Goal: Information Seeking & Learning: Check status

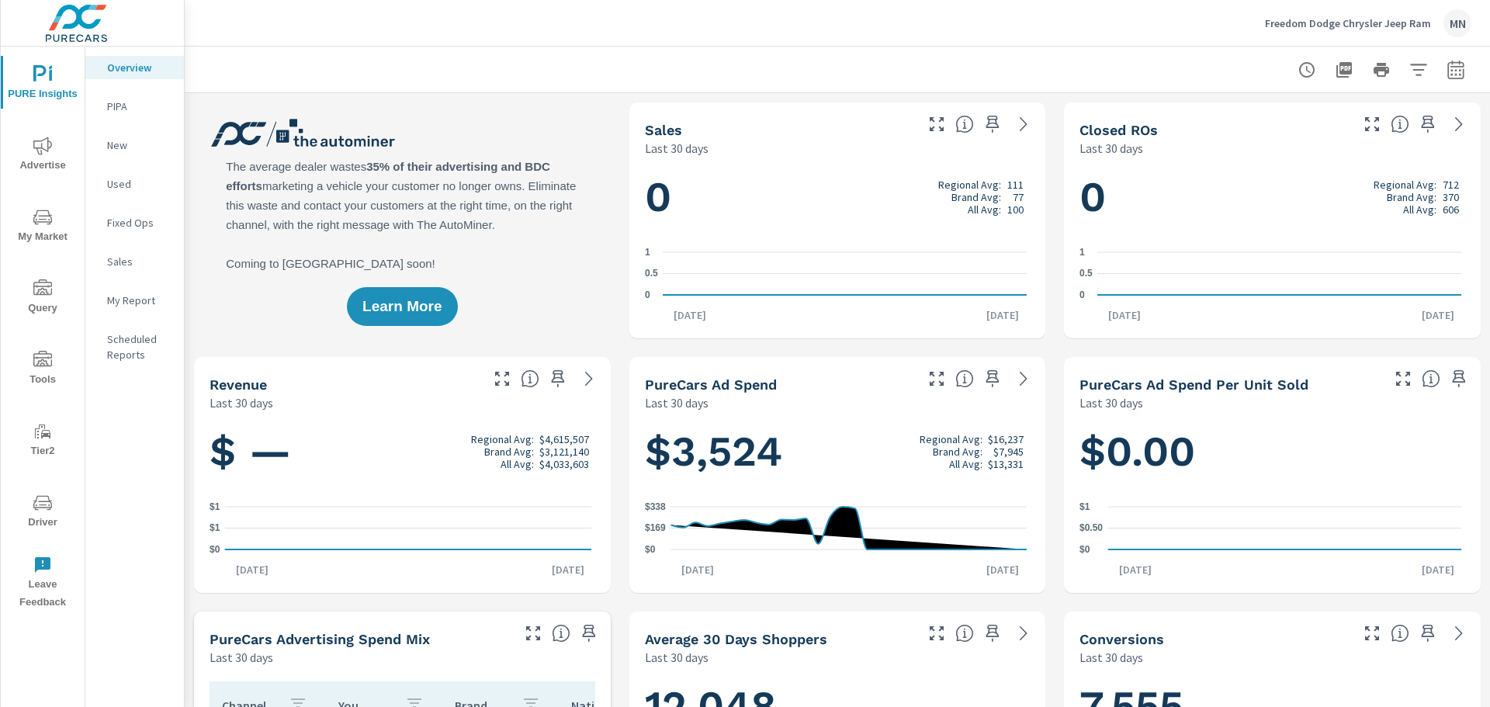
scroll to position [1, 0]
click at [39, 149] on icon "nav menu" at bounding box center [42, 146] width 19 height 19
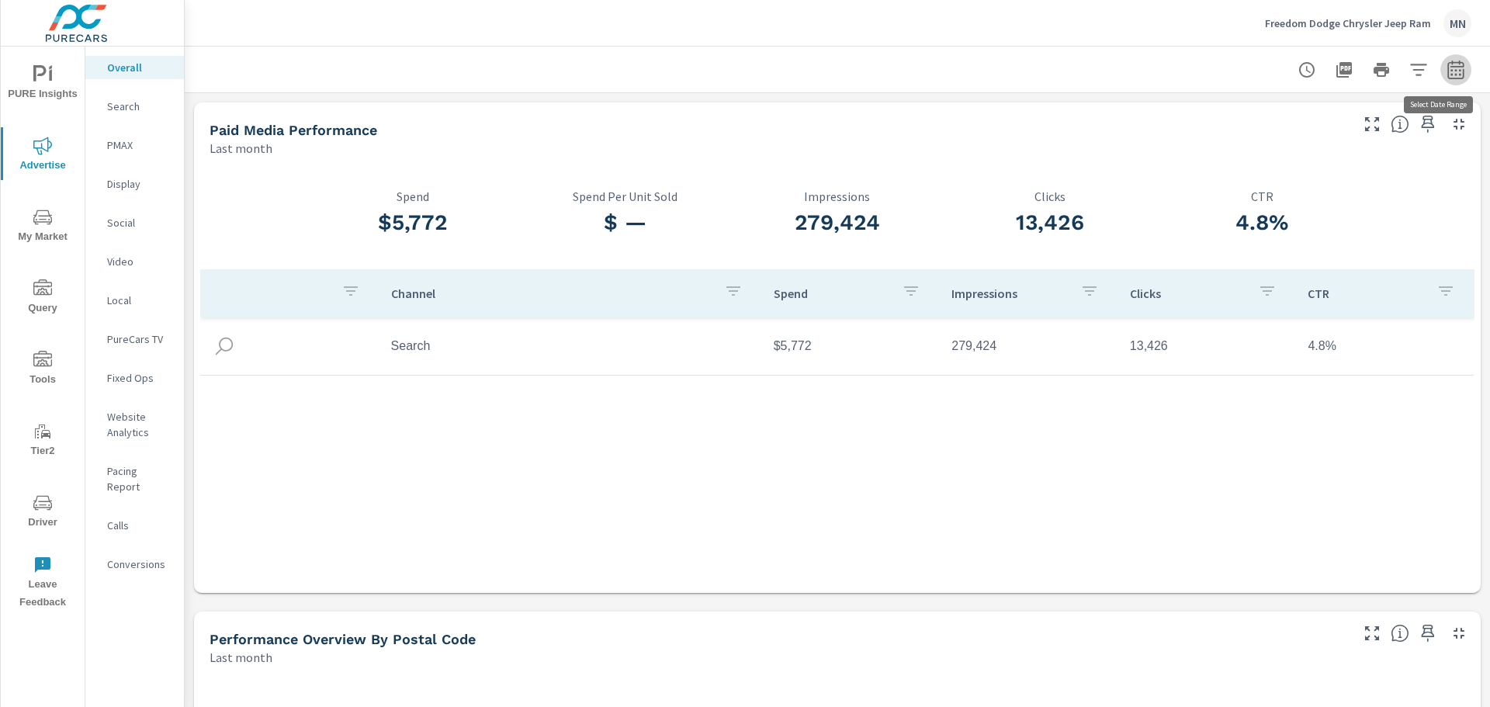
click at [1447, 64] on icon "button" at bounding box center [1455, 69] width 16 height 19
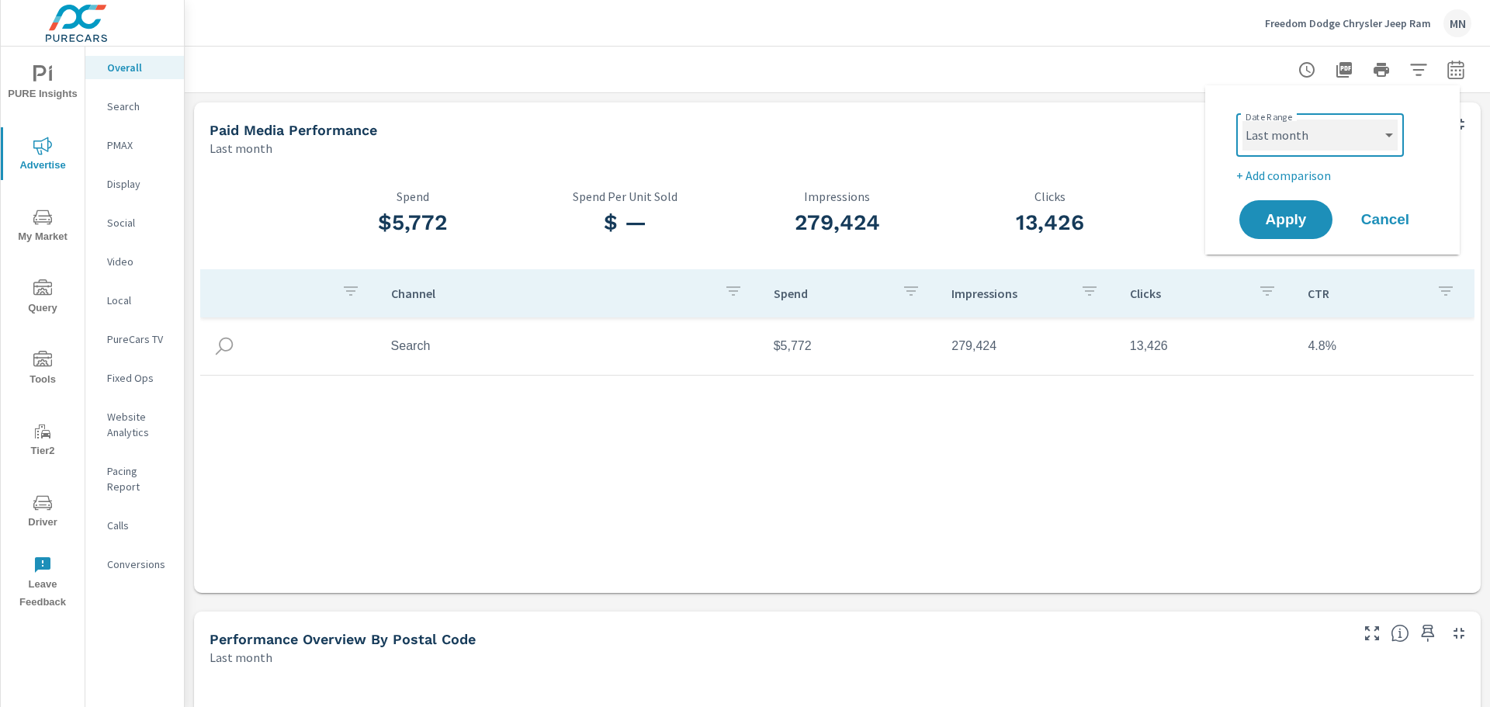
click at [1327, 133] on select "Custom [DATE] Last week Last 7 days Last 14 days Last 30 days Last 45 days Last…" at bounding box center [1319, 135] width 155 height 31
click at [1242, 120] on select "Custom [DATE] Last week Last 7 days Last 14 days Last 30 days Last 45 days Last…" at bounding box center [1319, 135] width 155 height 31
select select "custom"
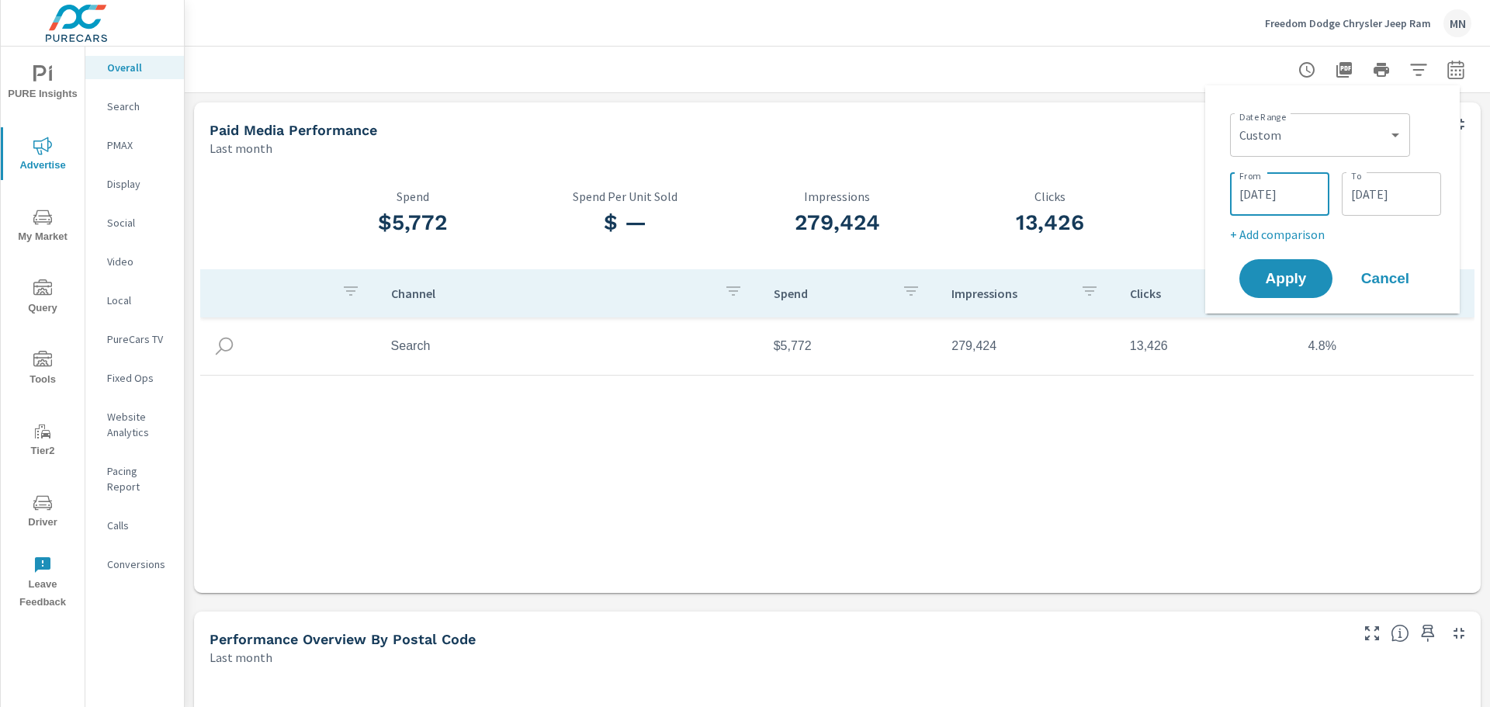
click at [1272, 199] on input "[DATE]" at bounding box center [1279, 193] width 87 height 31
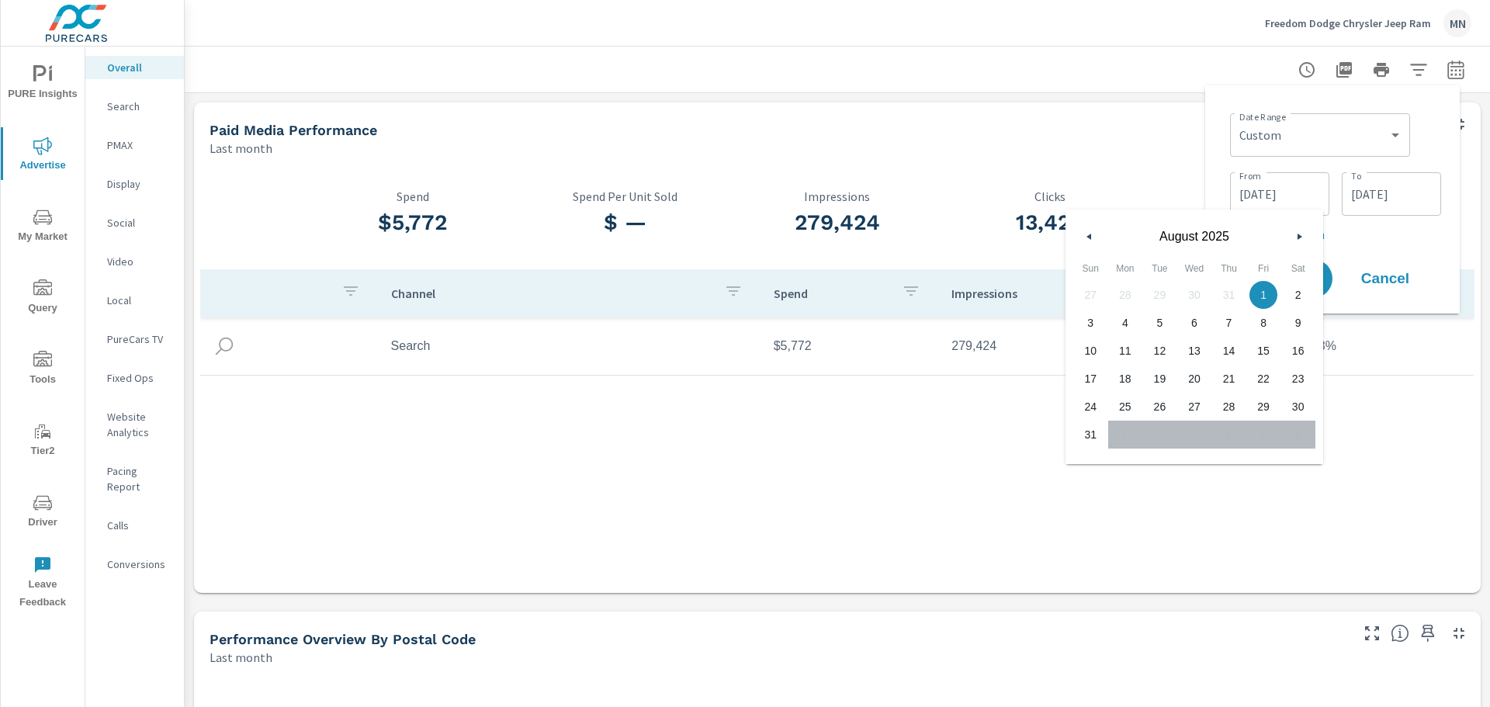
click at [1090, 239] on icon "button" at bounding box center [1087, 237] width 8 height 6
click at [1168, 294] on span "1" at bounding box center [1159, 295] width 35 height 20
type input "[DATE]"
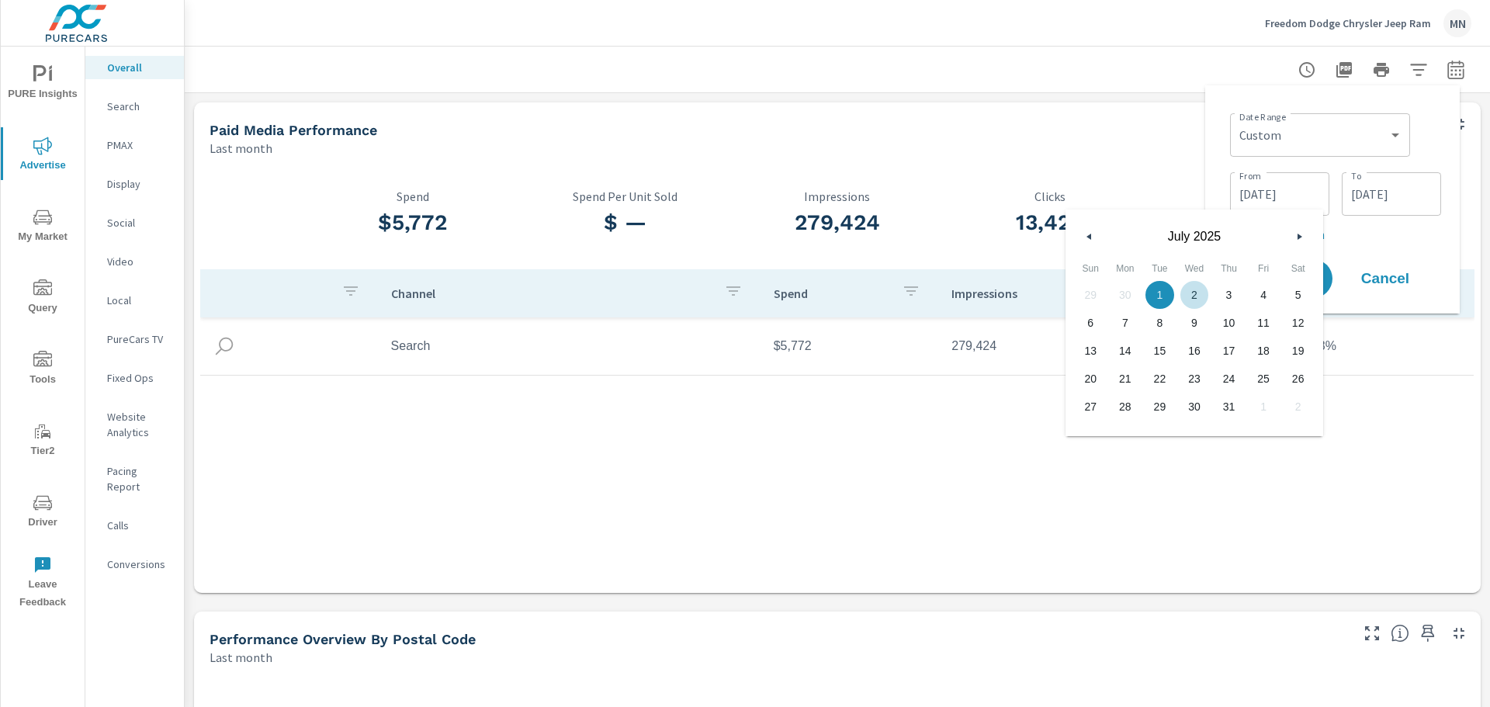
click at [1419, 236] on p "+ Add comparison" at bounding box center [1335, 234] width 211 height 19
select select "Previous period"
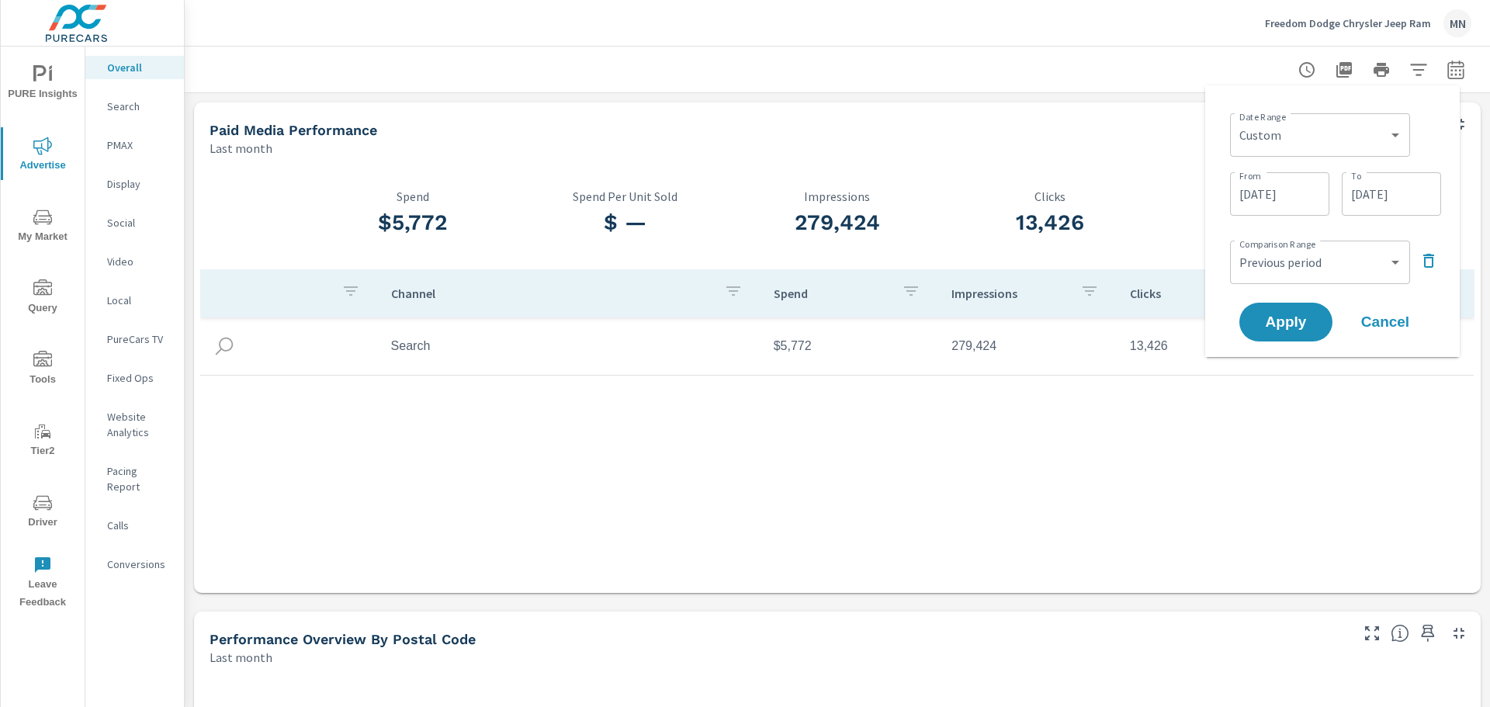
click at [1421, 265] on icon "button" at bounding box center [1428, 260] width 19 height 19
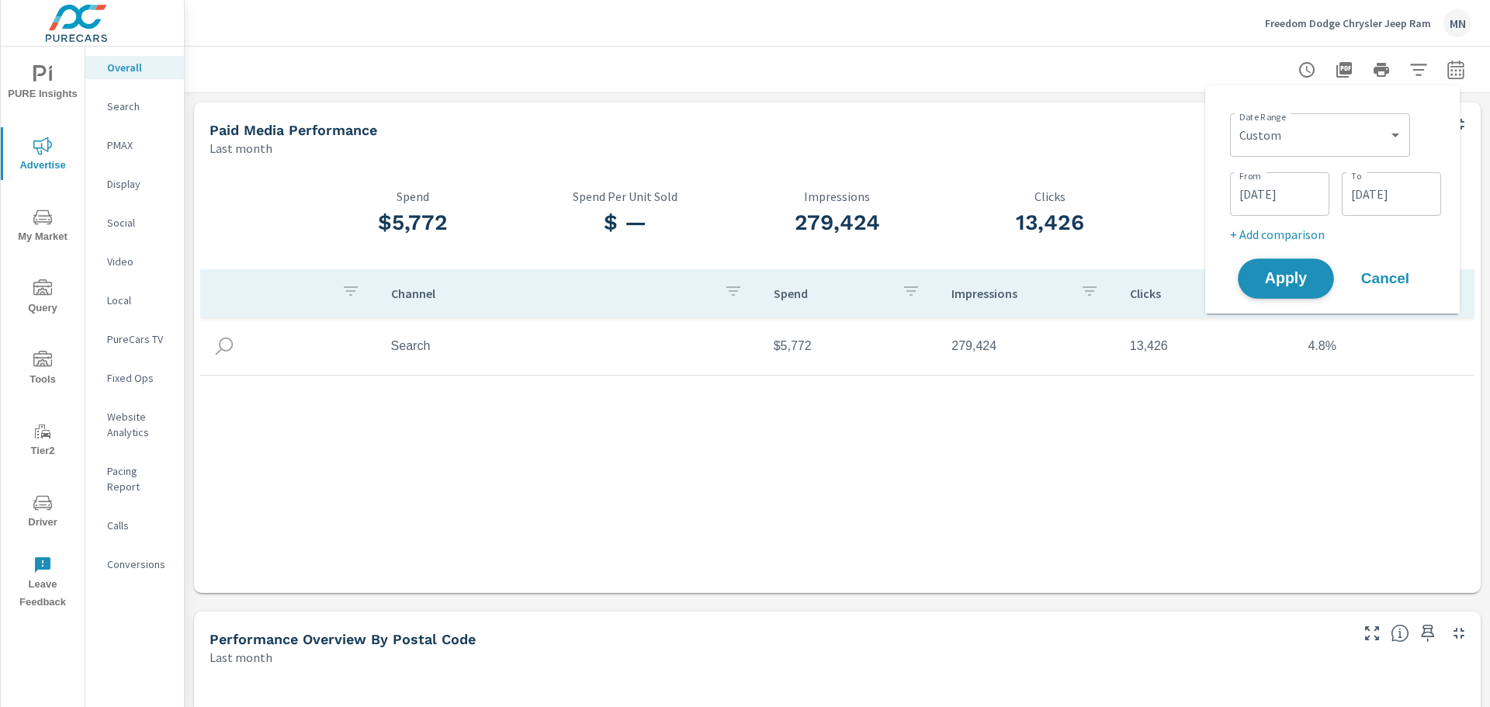
click at [1291, 273] on span "Apply" at bounding box center [1286, 279] width 64 height 15
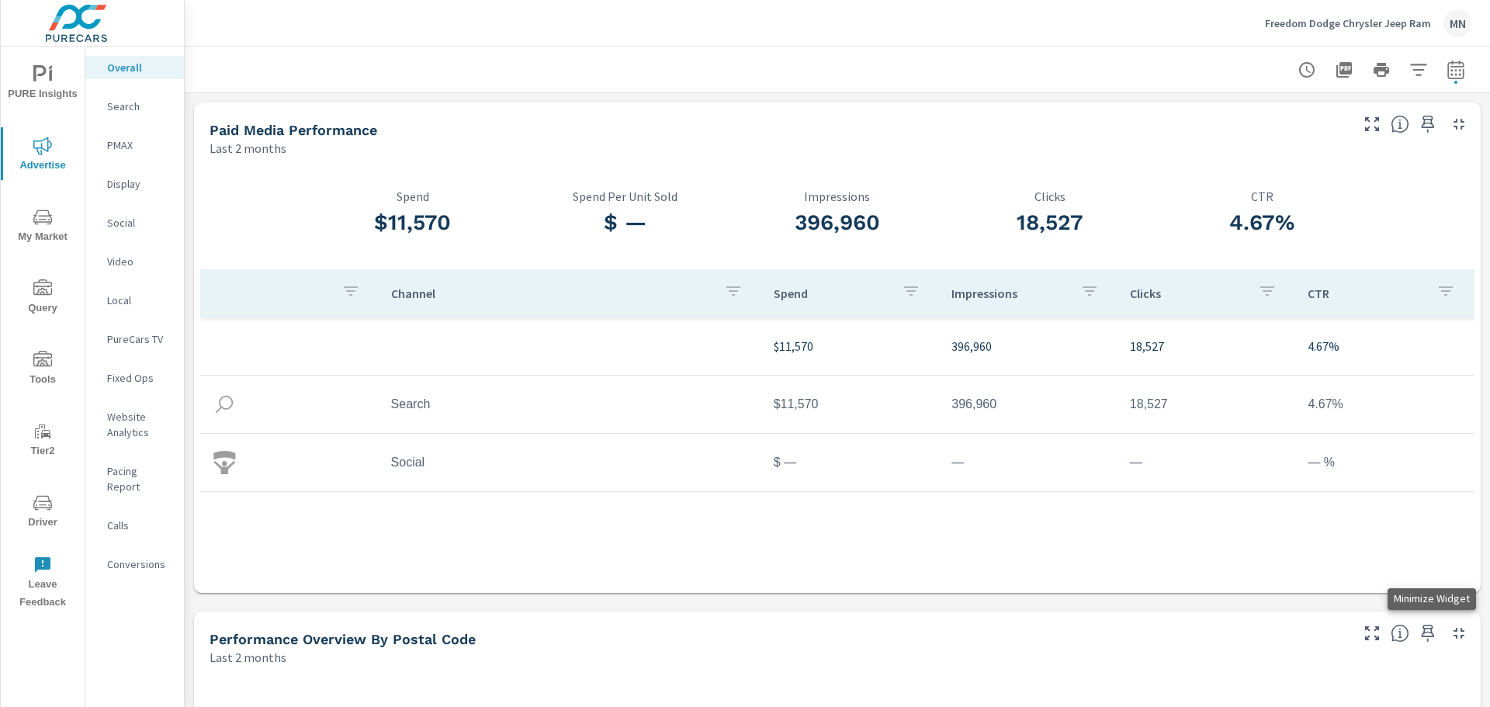
click at [1450, 635] on icon "button" at bounding box center [1459, 633] width 19 height 19
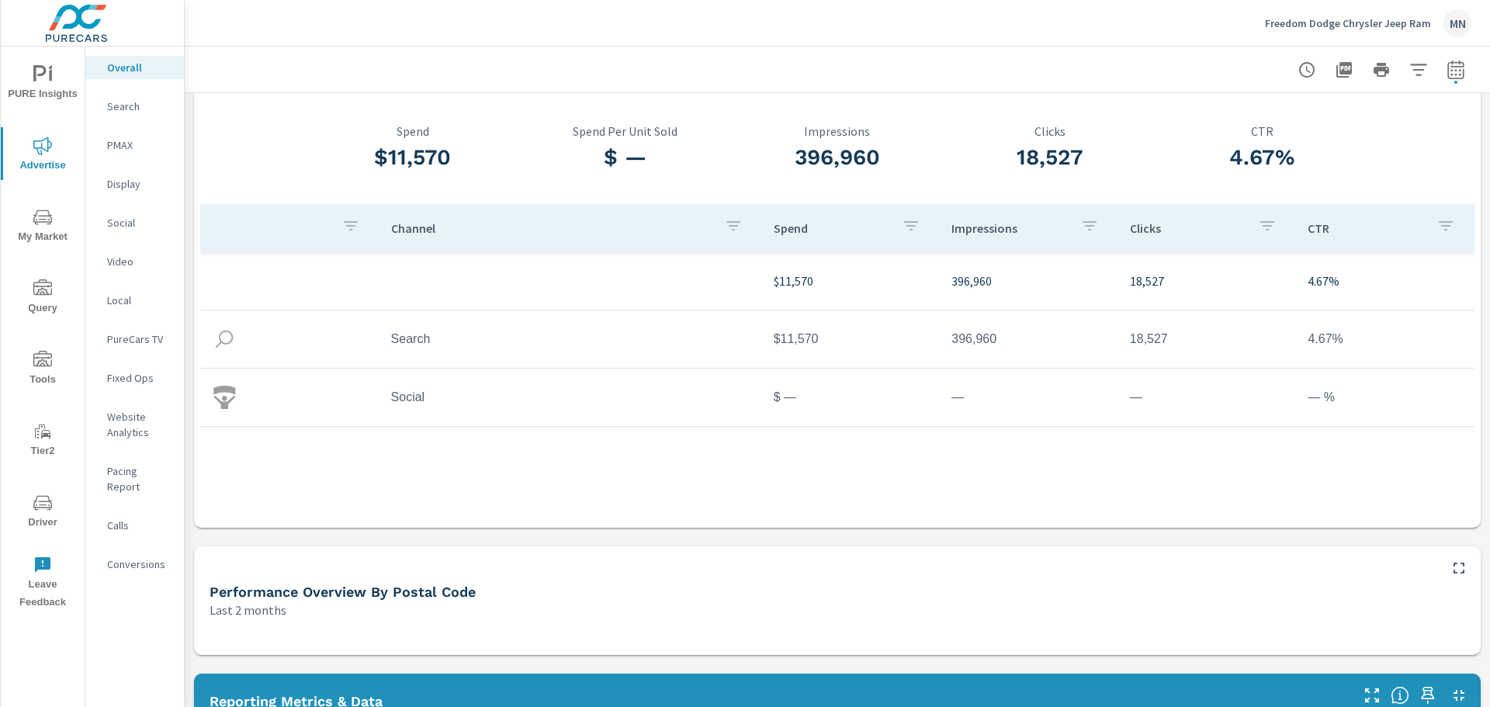
scroll to position [310, 0]
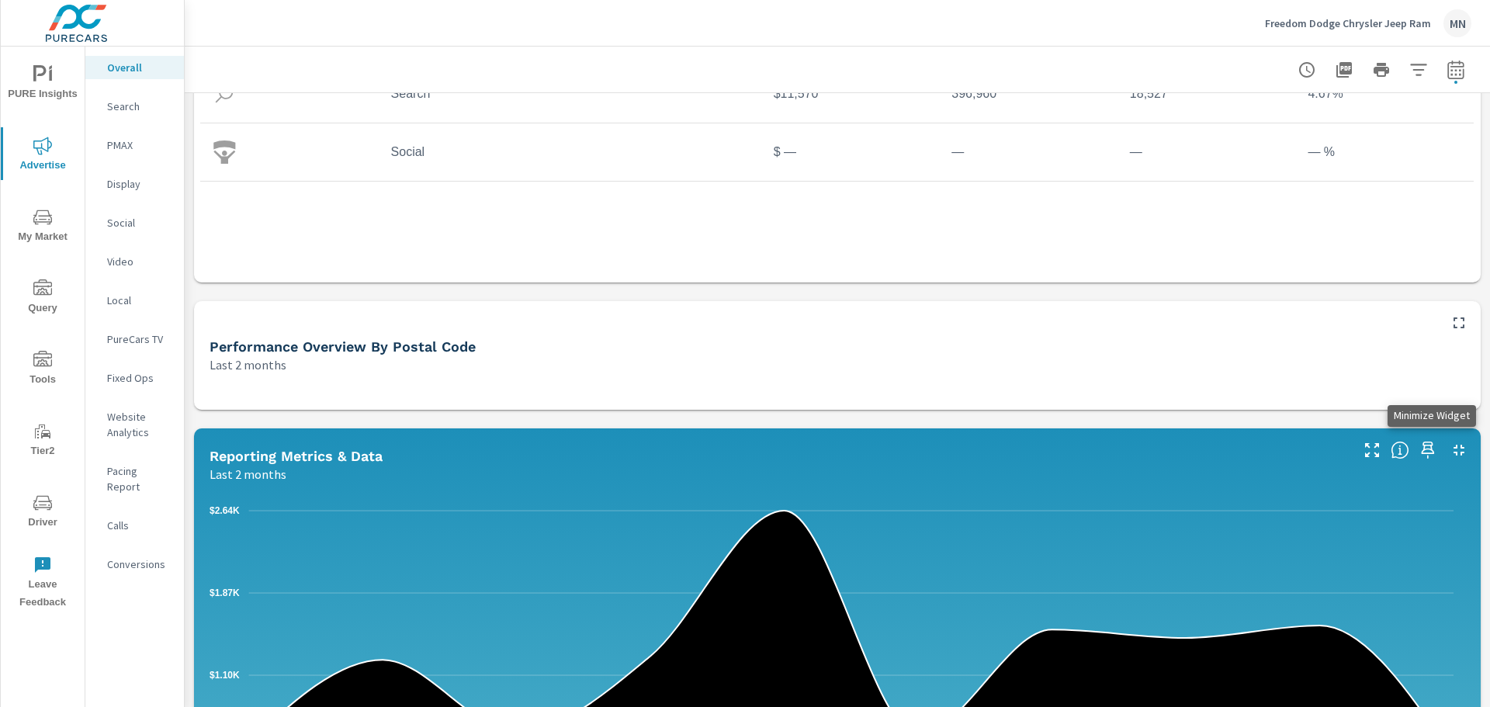
click at [1450, 445] on icon "button" at bounding box center [1459, 450] width 19 height 19
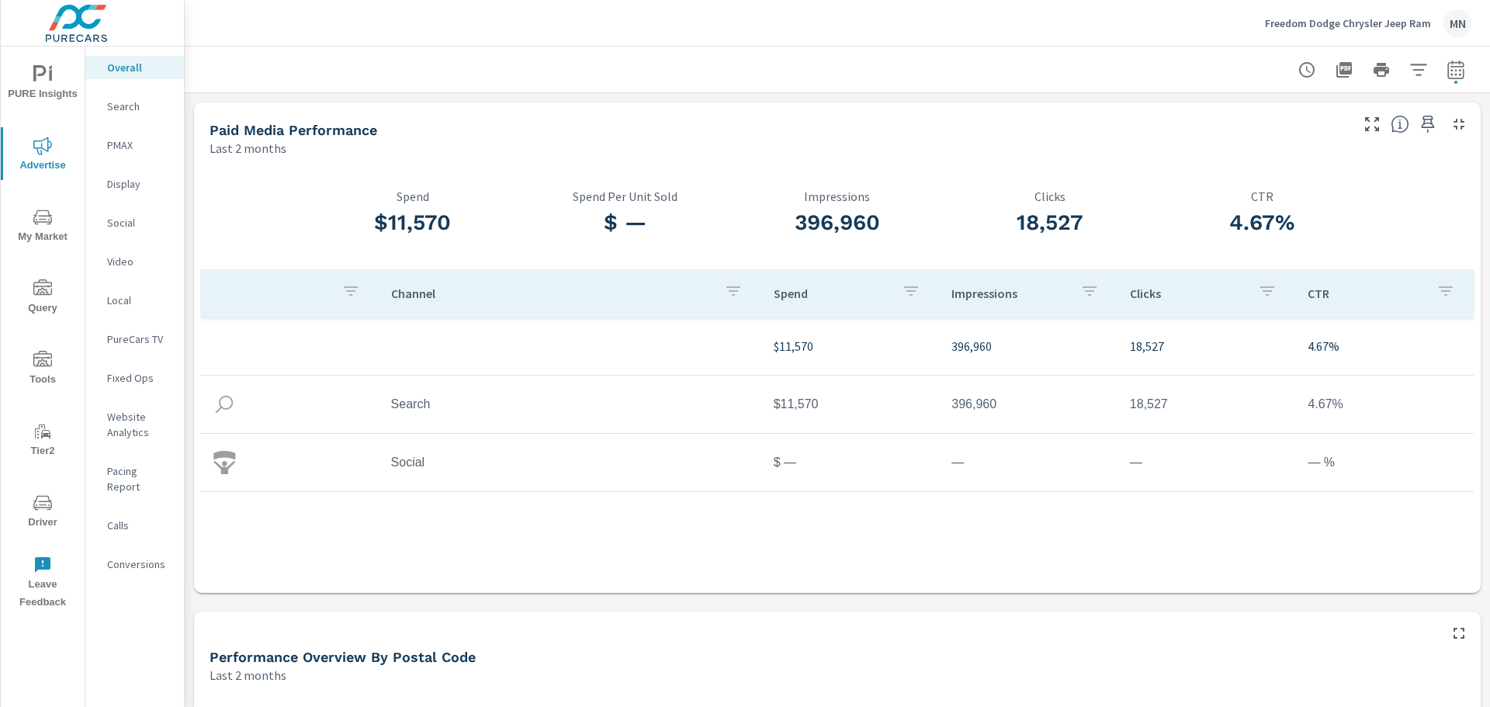
click at [110, 110] on p "Search" at bounding box center [139, 107] width 64 height 16
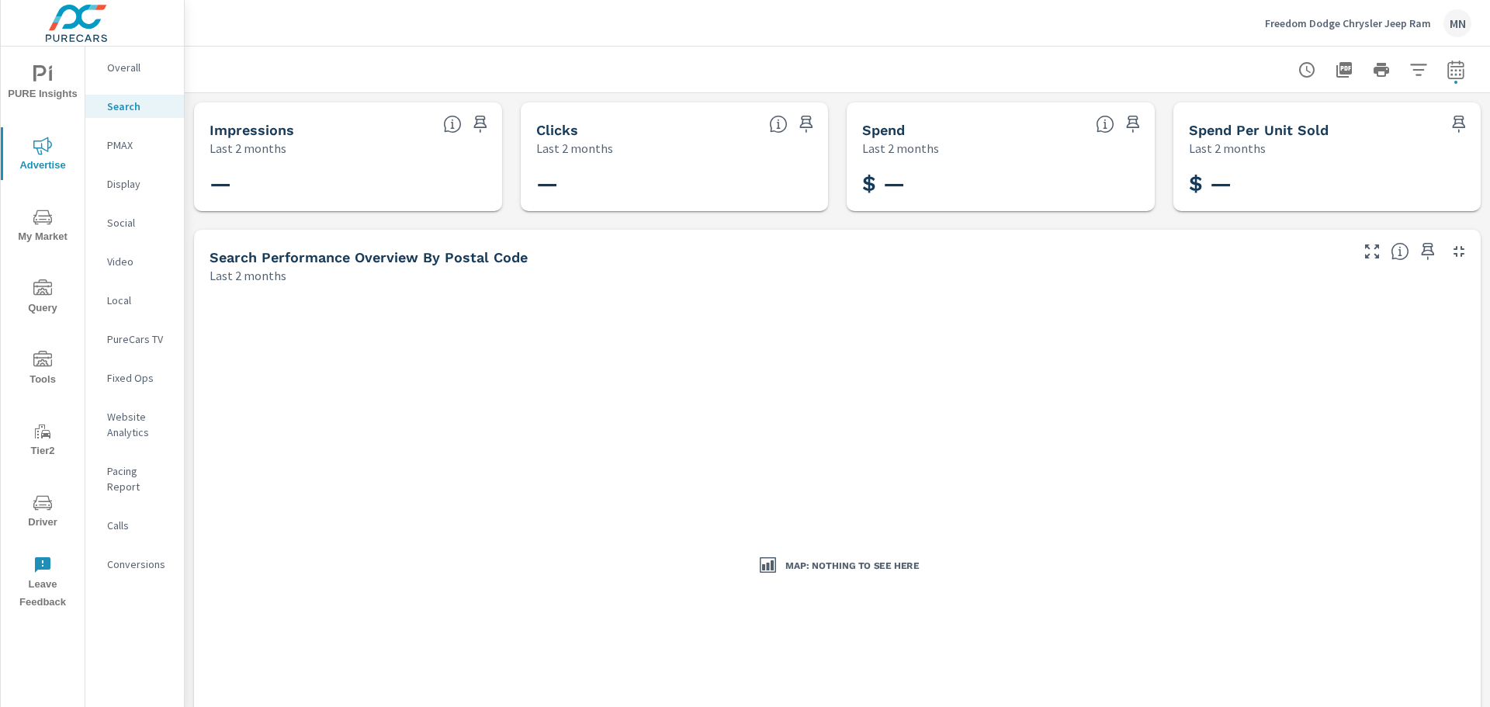
click at [112, 143] on p "PMAX" at bounding box center [139, 145] width 64 height 16
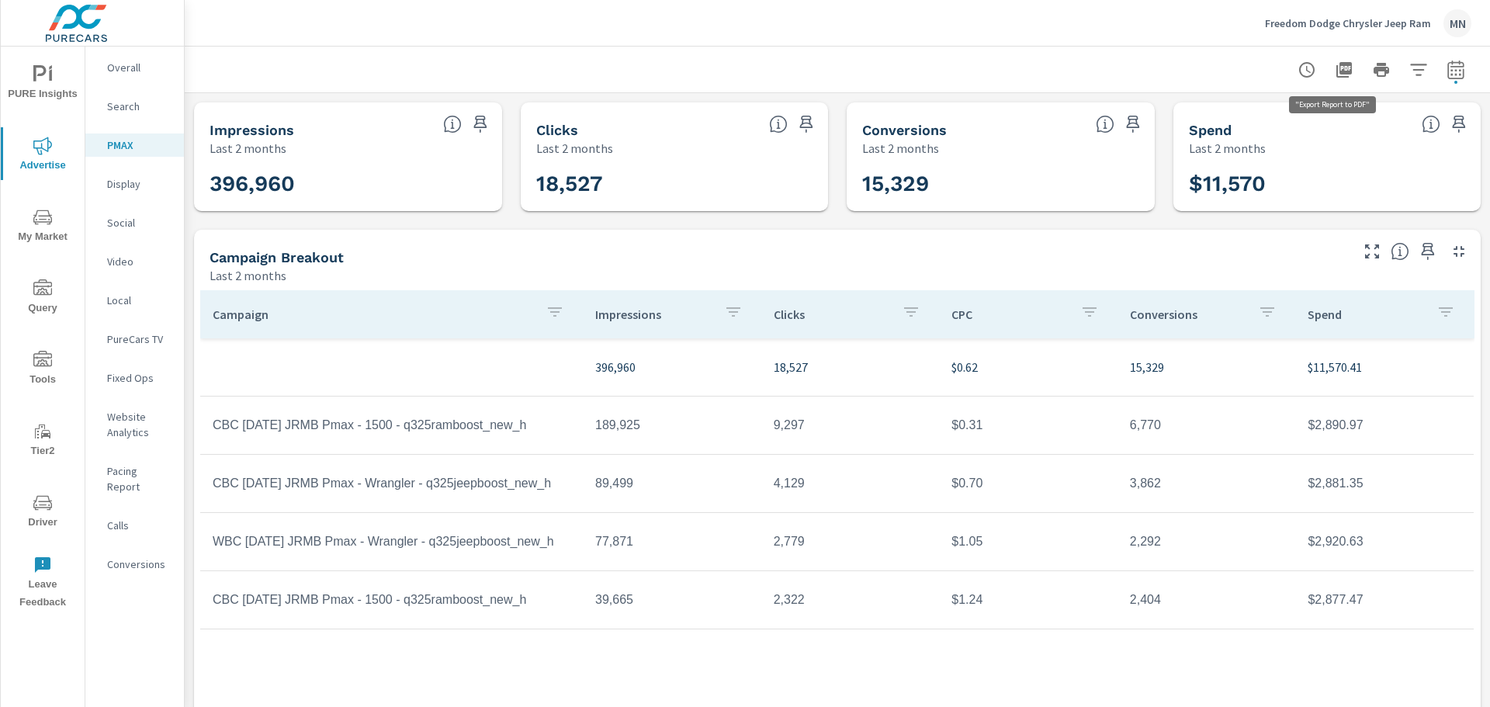
click at [1335, 73] on icon "button" at bounding box center [1344, 70] width 19 height 19
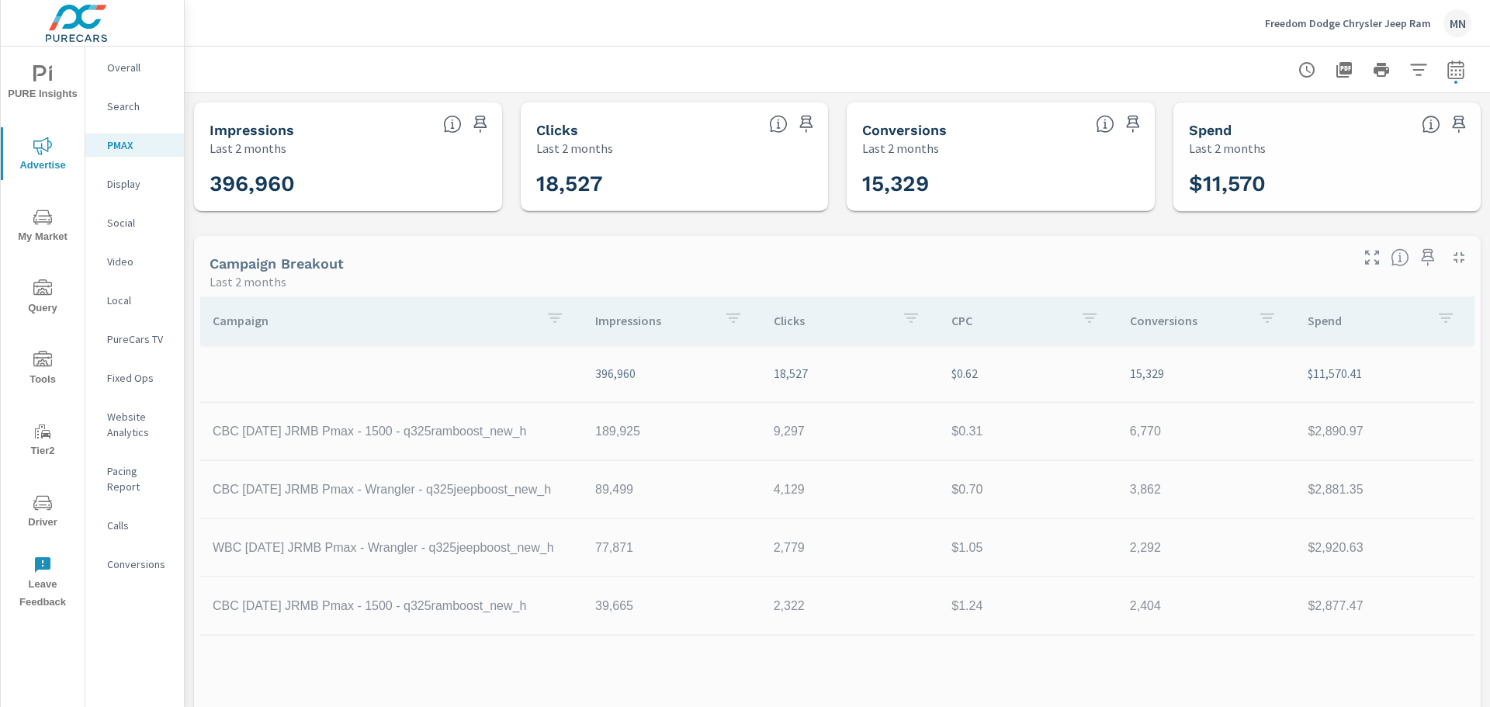
click at [133, 186] on p "Display" at bounding box center [139, 184] width 64 height 16
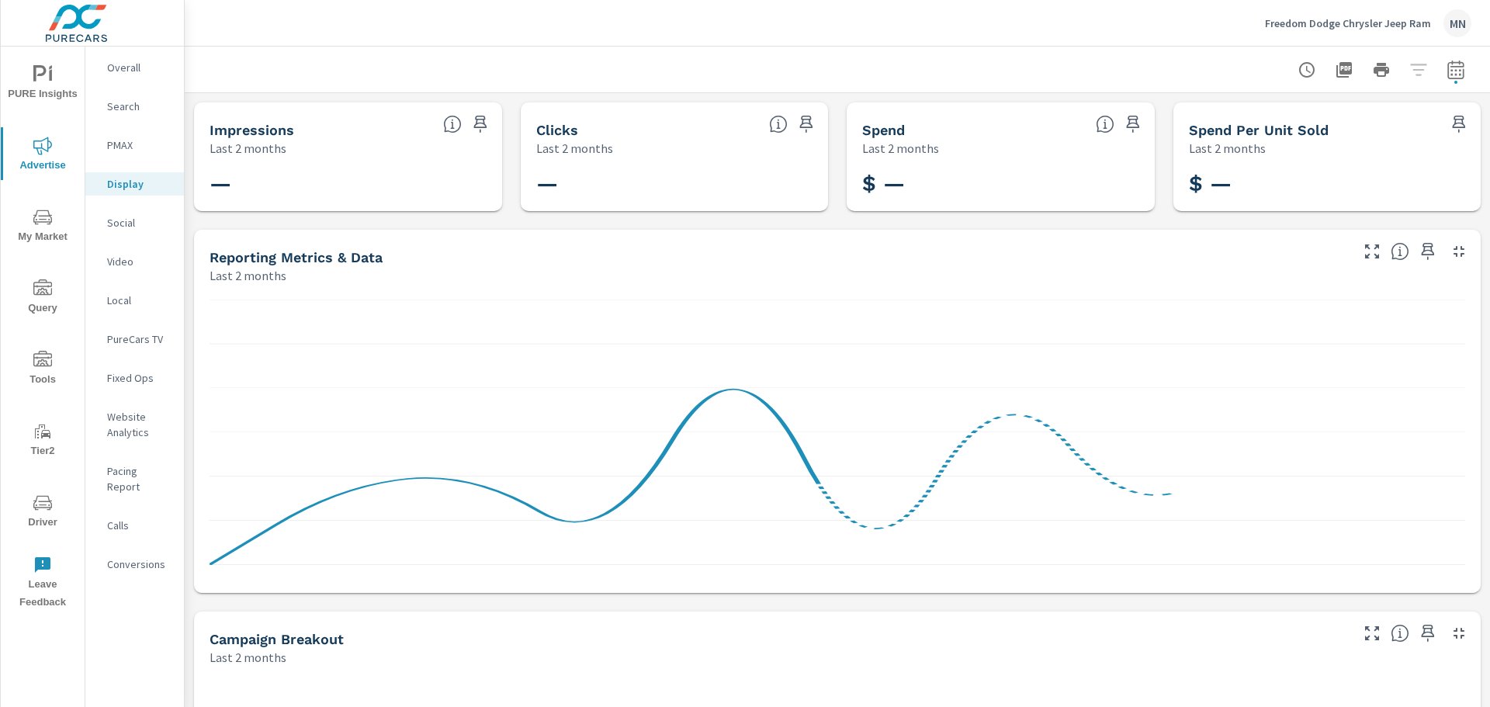
click at [119, 224] on p "Social" at bounding box center [139, 223] width 64 height 16
click at [120, 265] on p "Video" at bounding box center [139, 262] width 64 height 16
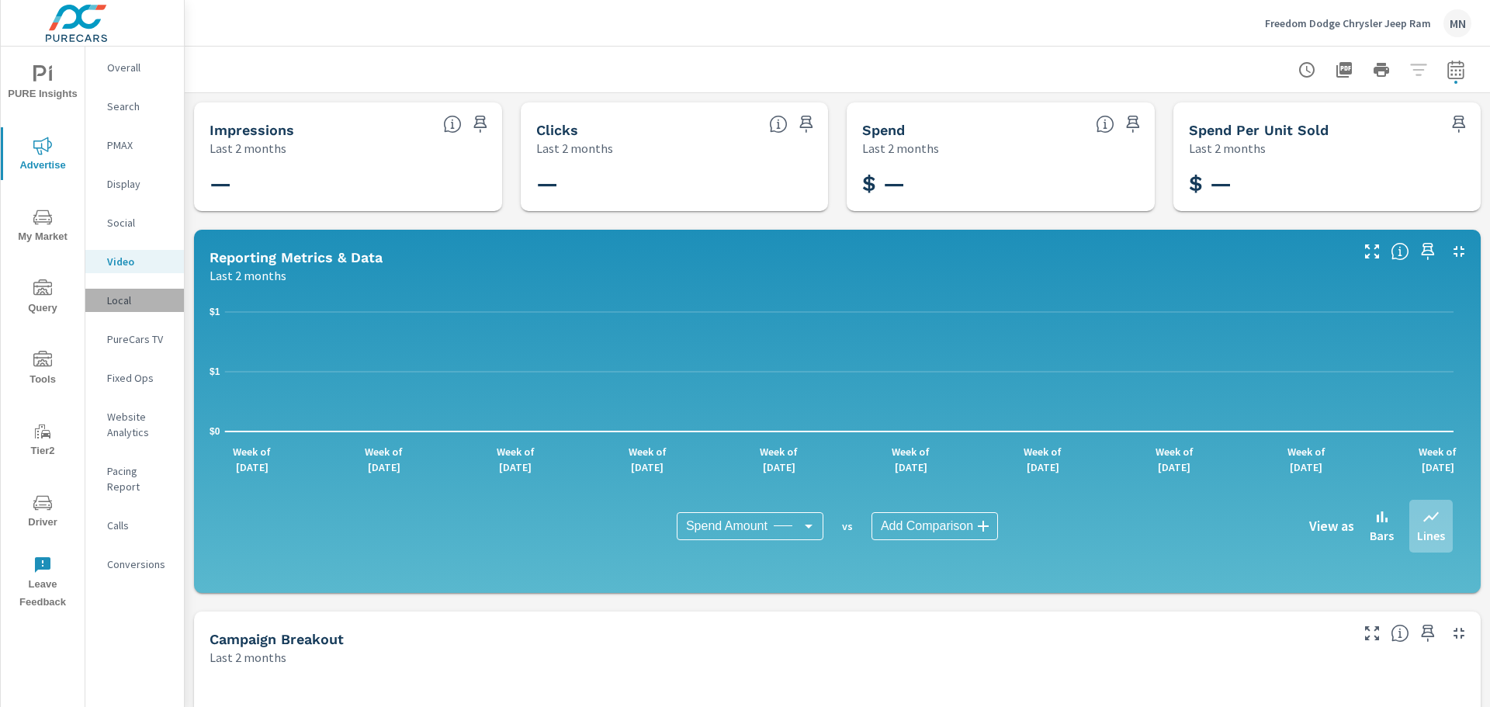
click at [131, 304] on p "Local" at bounding box center [139, 301] width 64 height 16
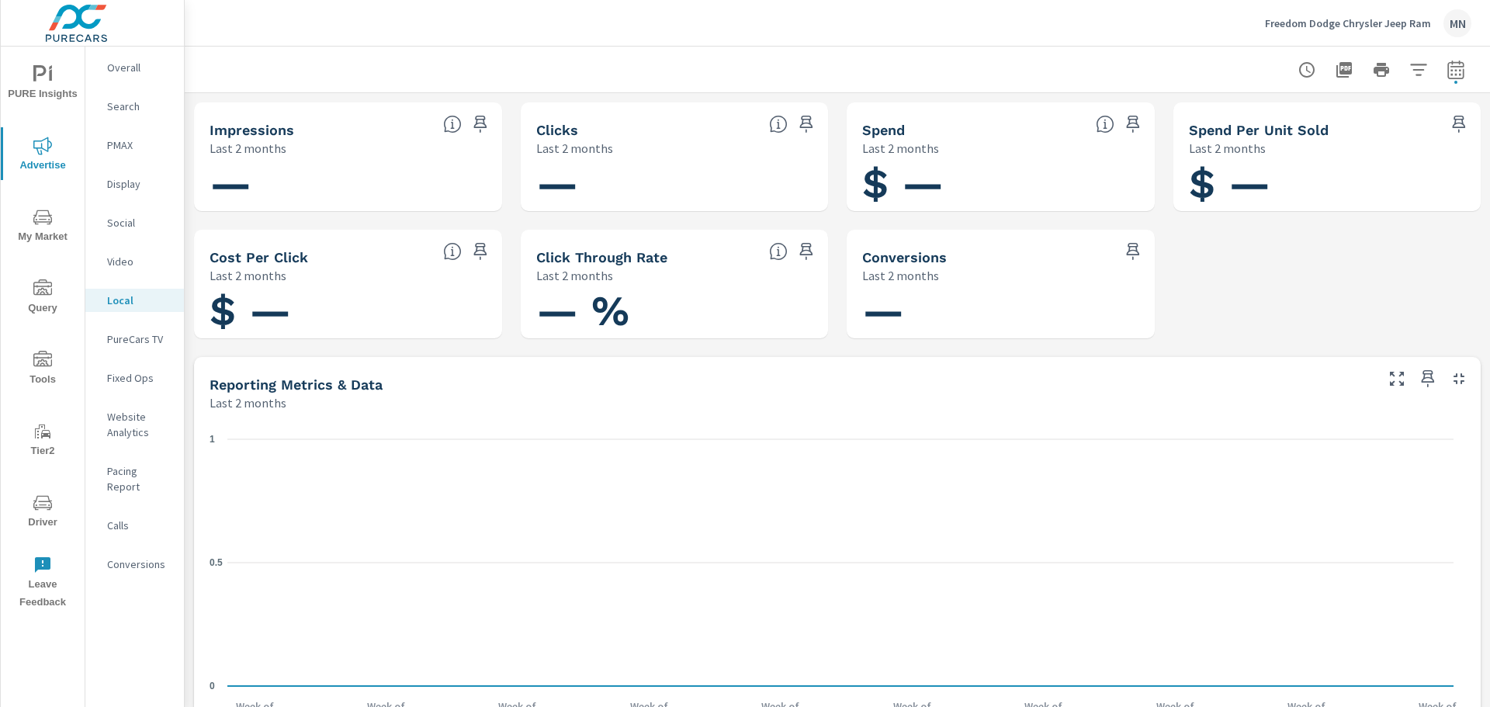
click at [137, 342] on p "PureCars TV" at bounding box center [139, 339] width 64 height 16
